Goal: Transaction & Acquisition: Purchase product/service

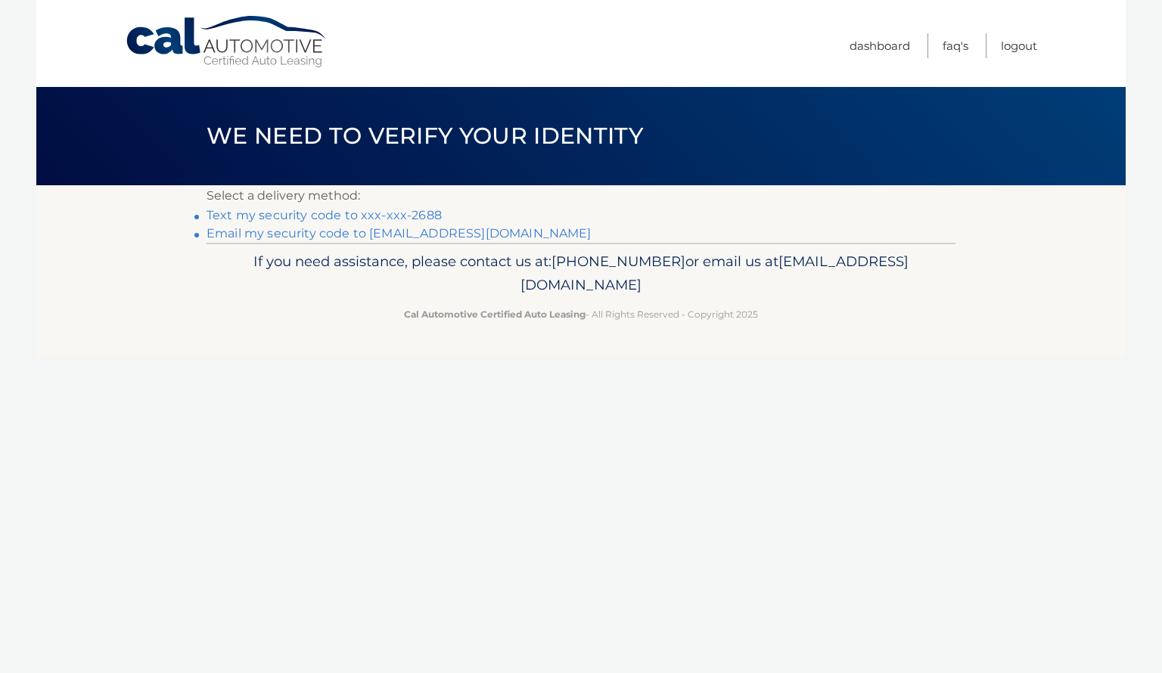
click at [321, 210] on link "Text my security code to xxx-xxx-2688" at bounding box center [324, 215] width 235 height 14
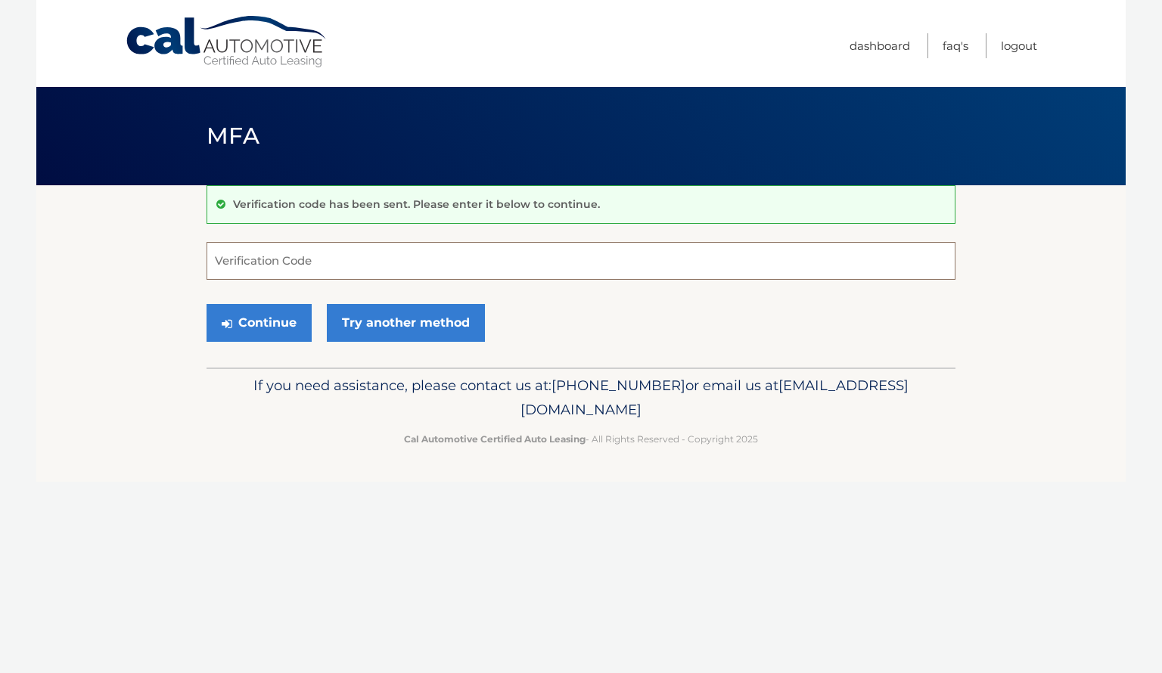
click at [396, 262] on input "Verification Code" at bounding box center [581, 261] width 749 height 38
type input "317607"
click at [247, 321] on button "Continue" at bounding box center [259, 323] width 105 height 38
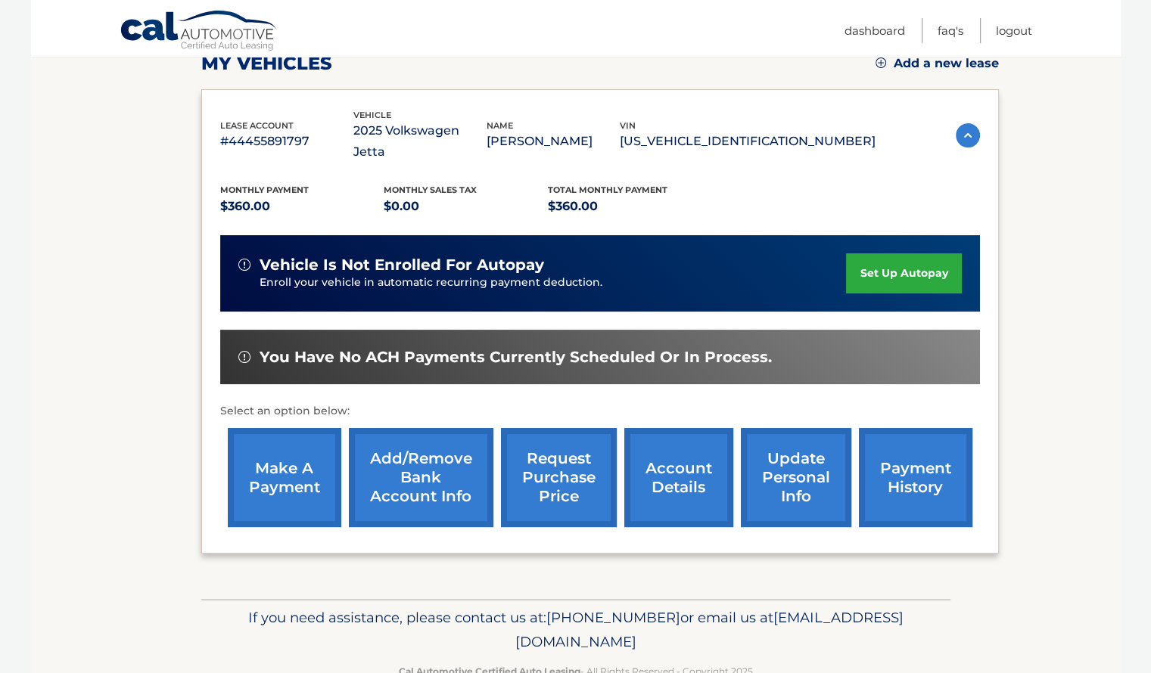
scroll to position [227, 0]
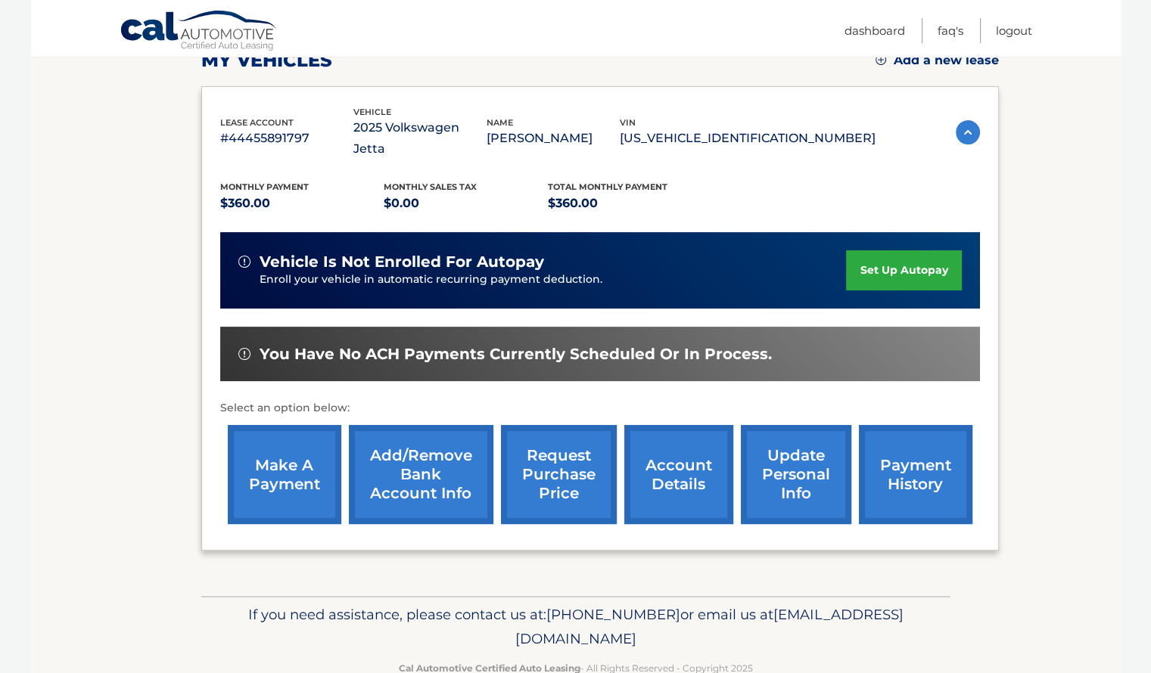
click at [297, 440] on link "make a payment" at bounding box center [284, 474] width 113 height 99
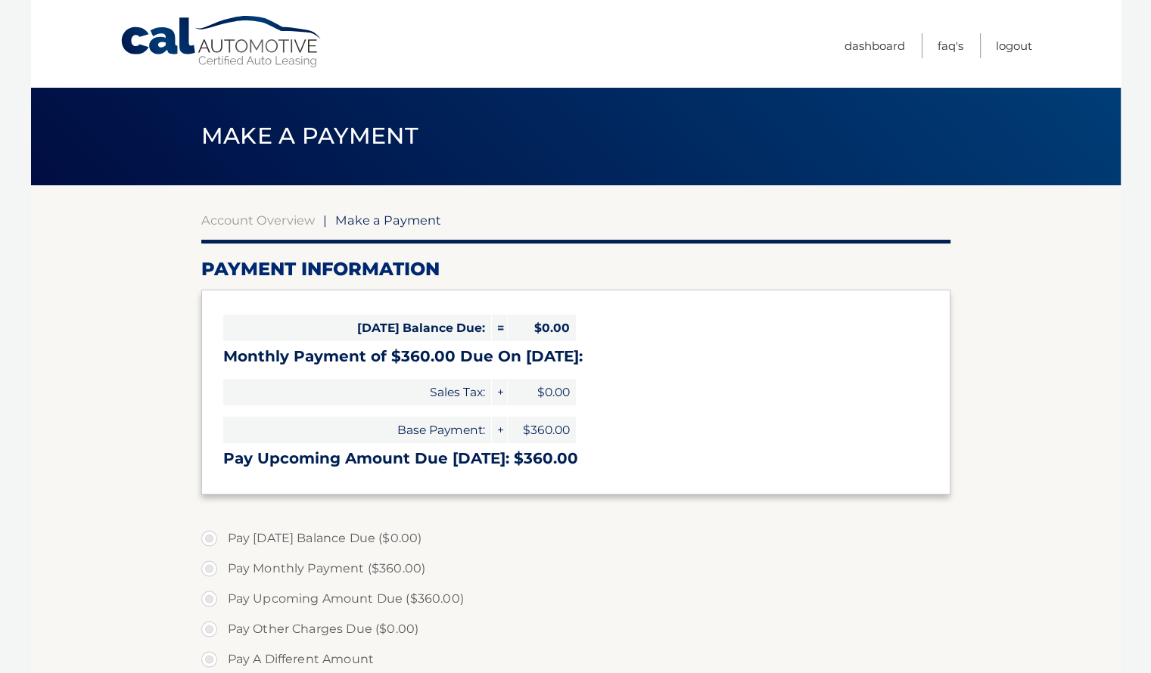
select select "NmI1N2ZmYjMtNjNjMC00ZDE4LWI3ZTItMzY5Njg0MDY0NmVi"
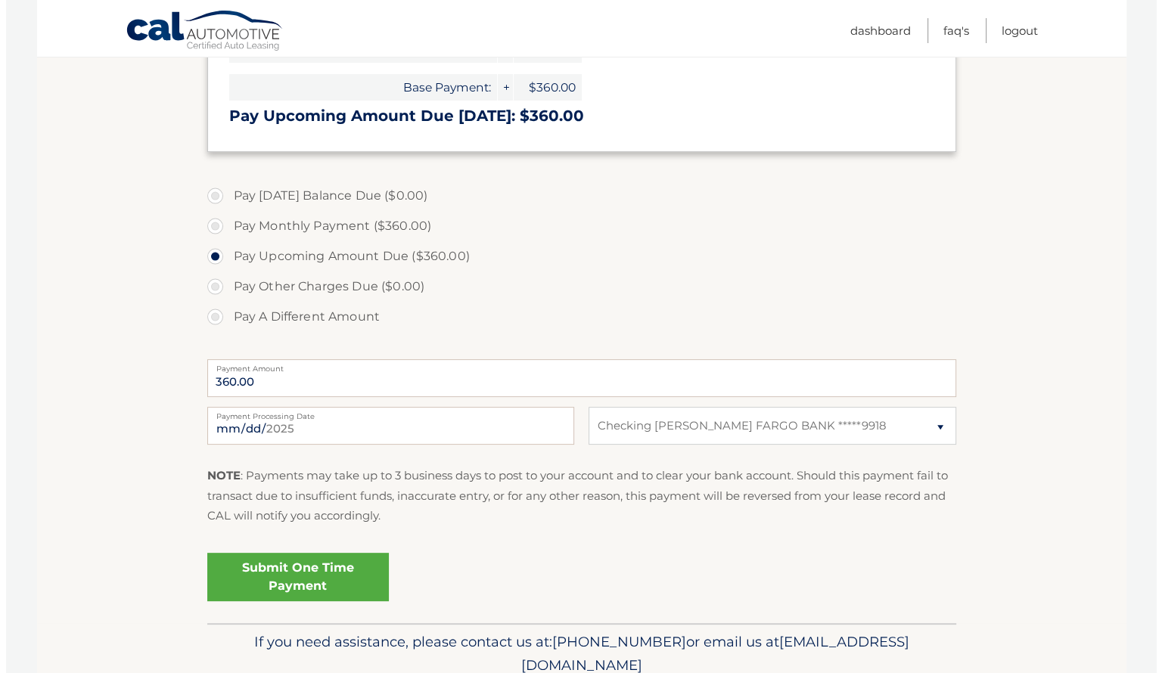
scroll to position [378, 0]
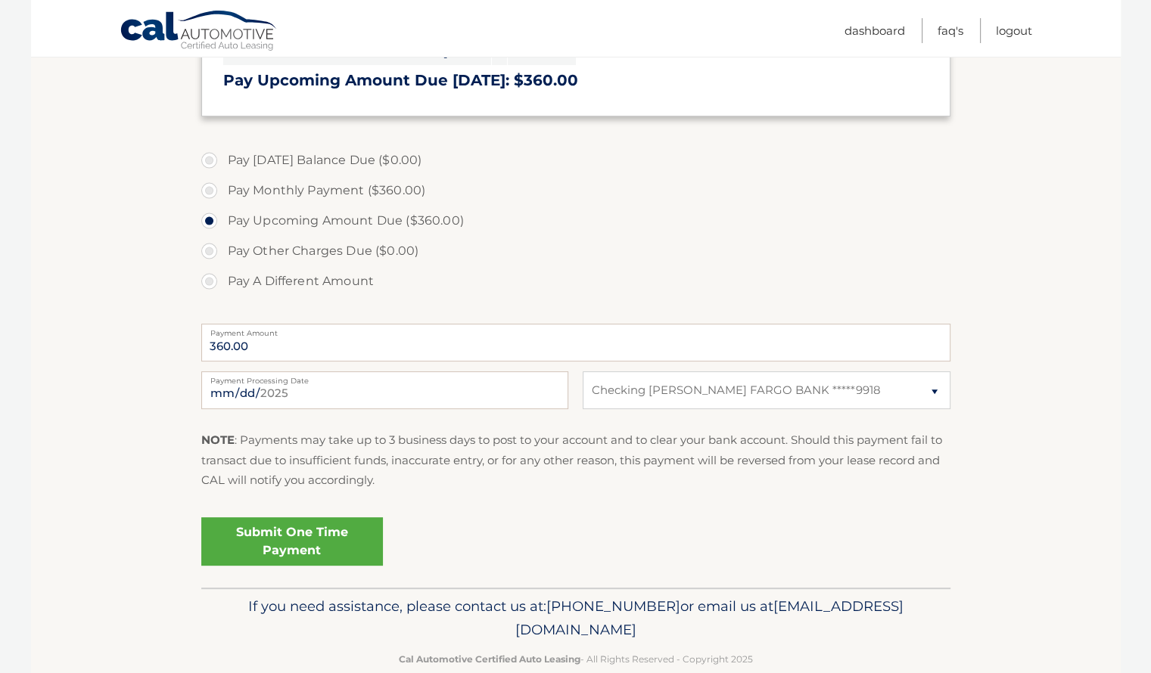
click at [291, 548] on link "Submit One Time Payment" at bounding box center [292, 541] width 182 height 48
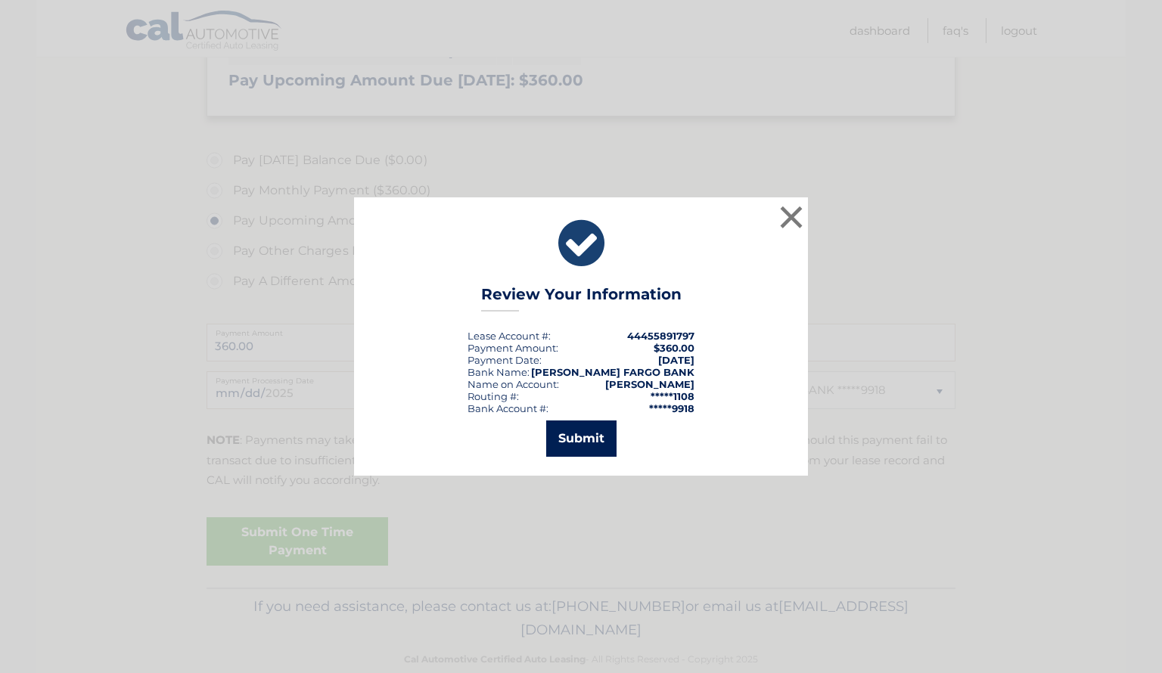
click at [583, 446] on button "Submit" at bounding box center [581, 439] width 70 height 36
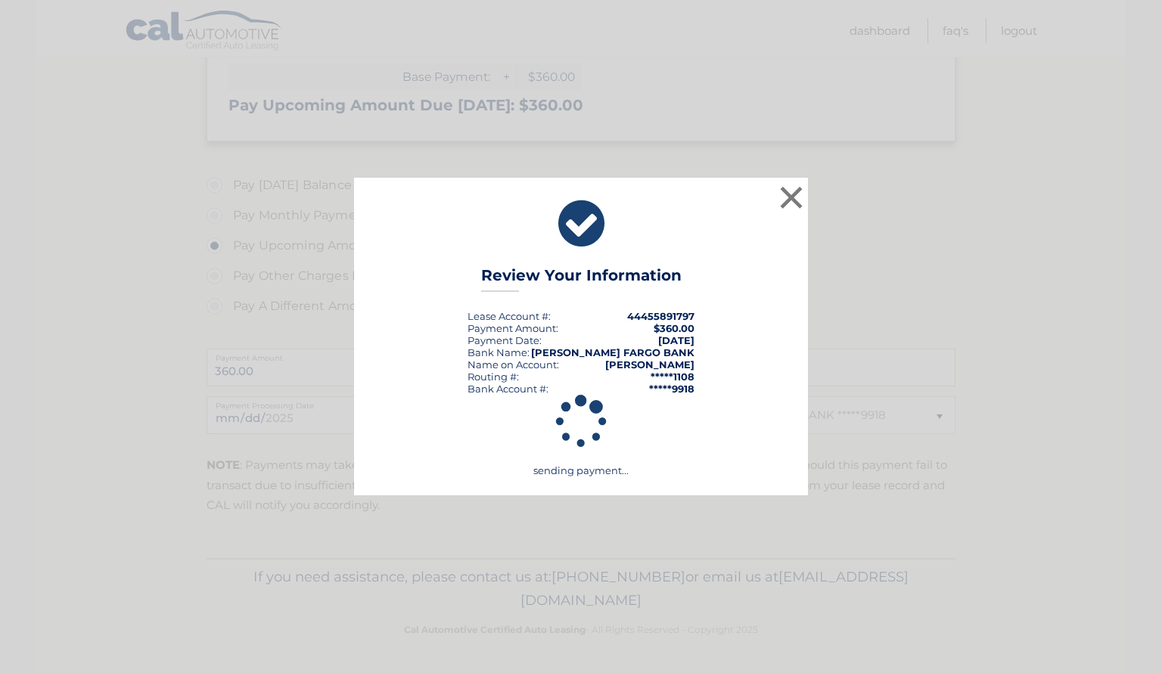
scroll to position [353, 0]
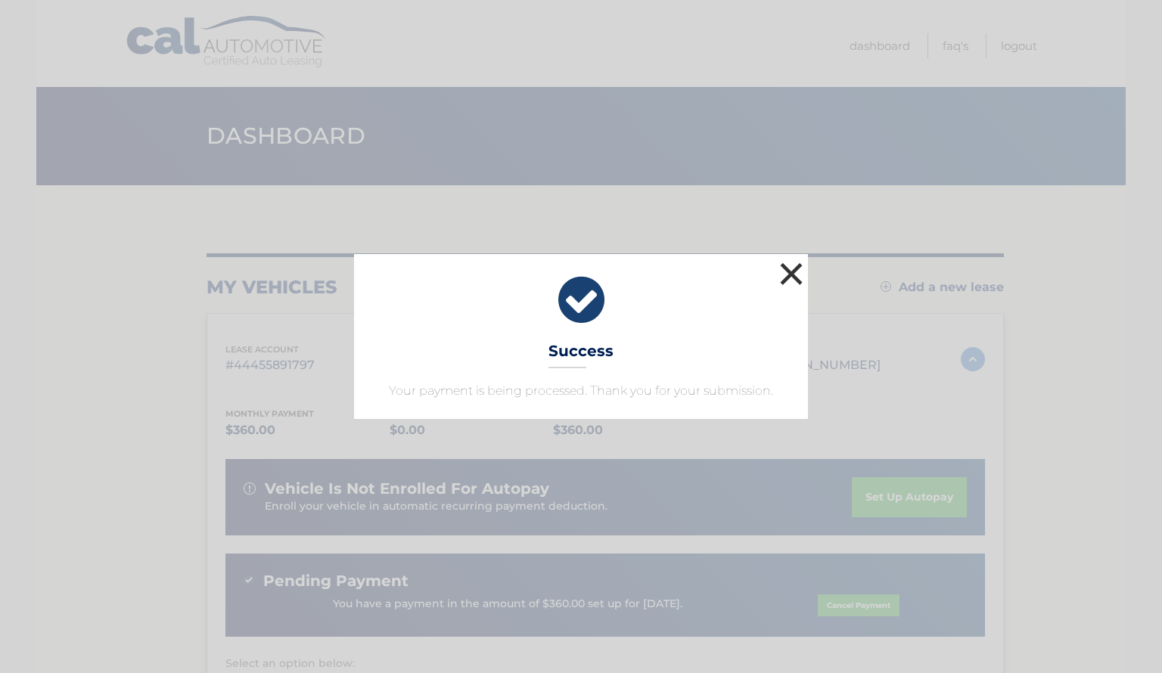
click at [794, 270] on button "×" at bounding box center [791, 274] width 30 height 30
